Goal: Book appointment/travel/reservation

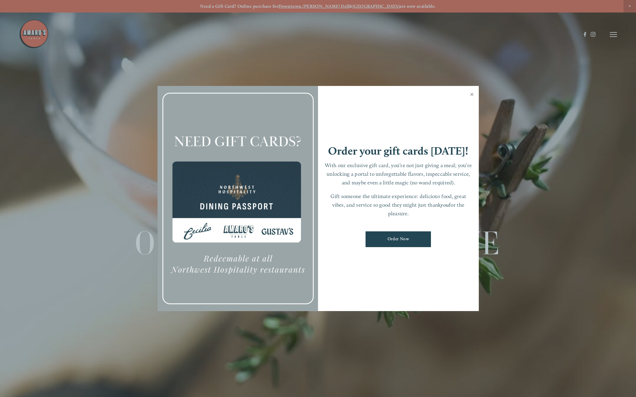
click at [471, 95] on link "Close" at bounding box center [472, 95] width 12 height 17
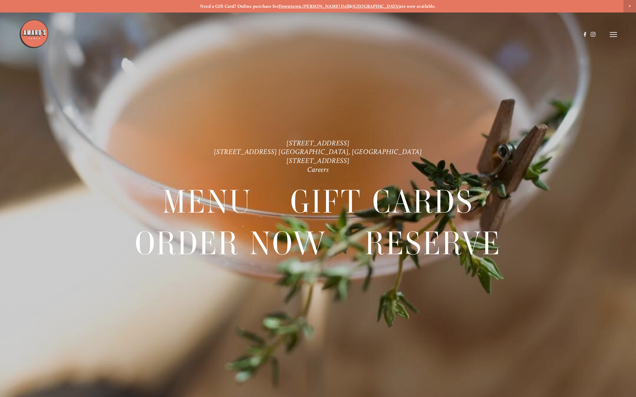
click at [612, 34] on line at bounding box center [613, 34] width 7 height 0
click at [564, 35] on span "Reserve" at bounding box center [568, 34] width 16 height 6
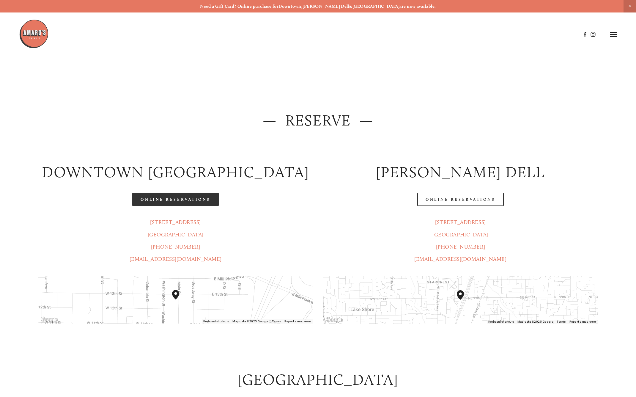
click at [192, 200] on link "Online Reservations" at bounding box center [175, 198] width 86 height 13
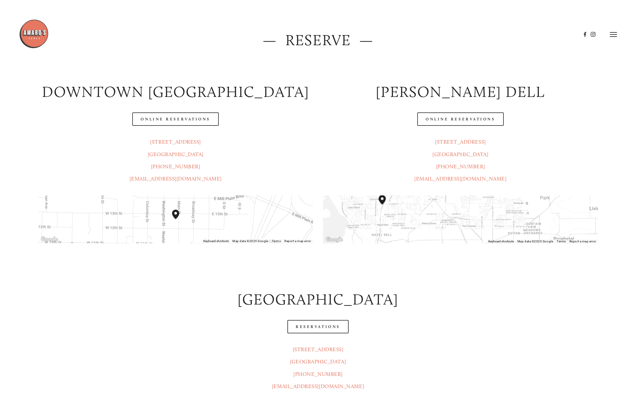
scroll to position [71, 0]
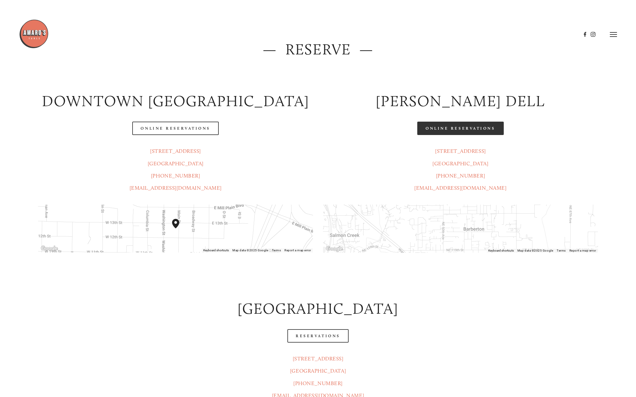
click at [459, 132] on link "Online Reservations" at bounding box center [460, 127] width 86 height 13
click at [38, 34] on img at bounding box center [34, 34] width 30 height 30
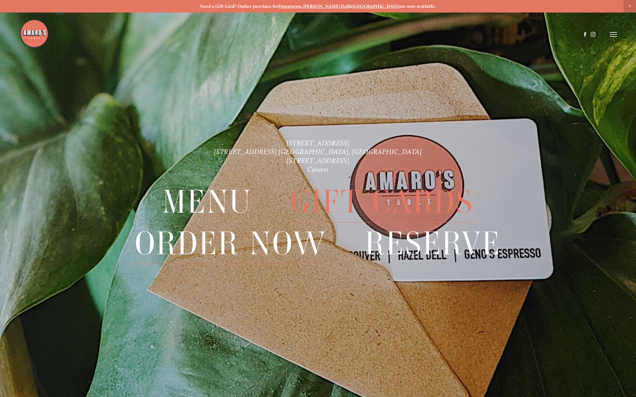
scroll to position [2, 0]
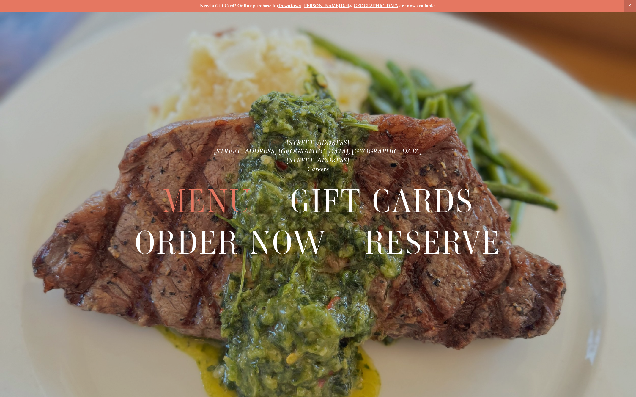
click at [211, 205] on span "Menu" at bounding box center [207, 200] width 90 height 41
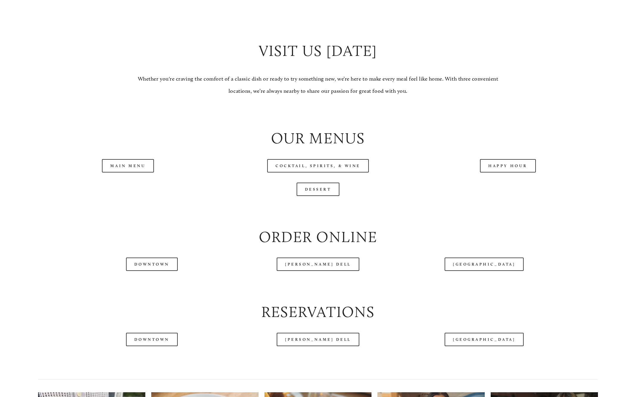
scroll to position [629, 0]
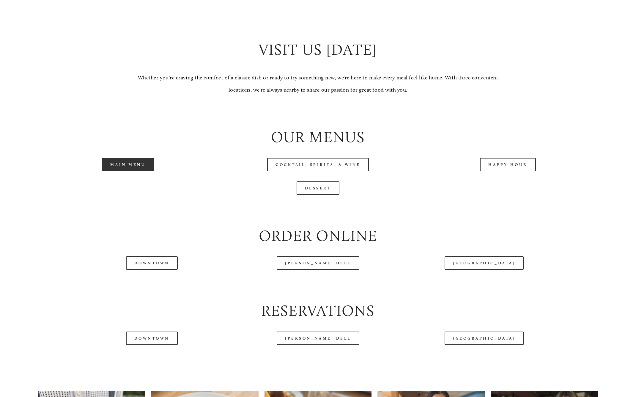
click at [135, 171] on link "Main Menu" at bounding box center [128, 164] width 52 height 13
